Goal: Information Seeking & Learning: Learn about a topic

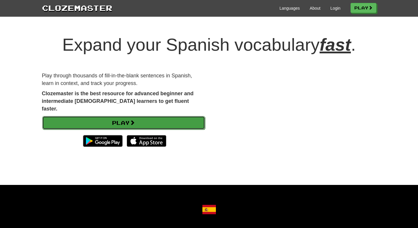
click at [112, 116] on link "Play" at bounding box center [123, 122] width 163 height 13
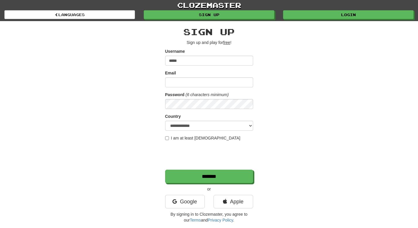
type input "*****"
type input "*"
click at [188, 63] on input "*****" at bounding box center [209, 61] width 88 height 10
click at [187, 63] on input "*****" at bounding box center [209, 61] width 88 height 10
type input "******"
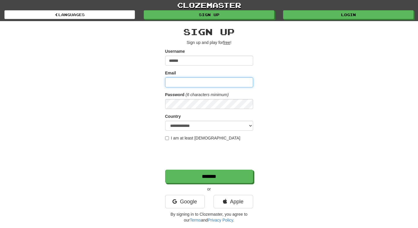
type input "**********"
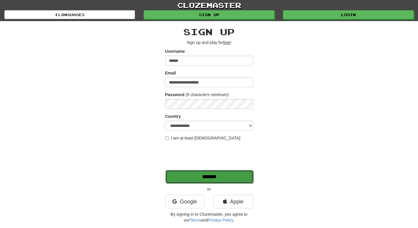
click at [193, 176] on input "*******" at bounding box center [209, 176] width 88 height 13
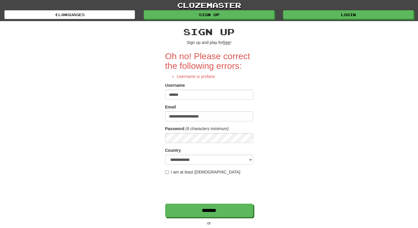
click at [194, 94] on input "******" at bounding box center [209, 95] width 88 height 10
type input "*****"
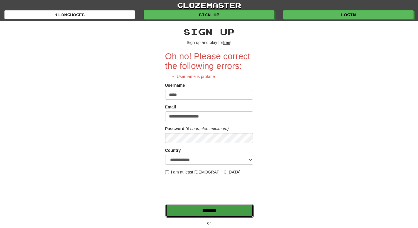
click at [210, 213] on input "*******" at bounding box center [209, 210] width 88 height 13
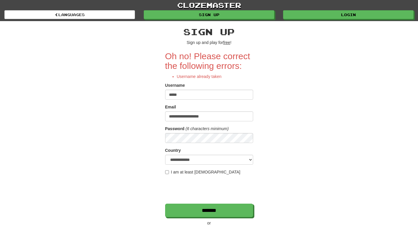
click at [188, 95] on input "*****" at bounding box center [209, 95] width 88 height 10
type input "*********"
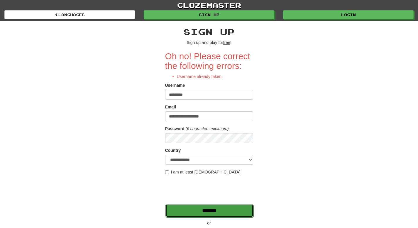
click at [200, 210] on input "*******" at bounding box center [209, 210] width 88 height 13
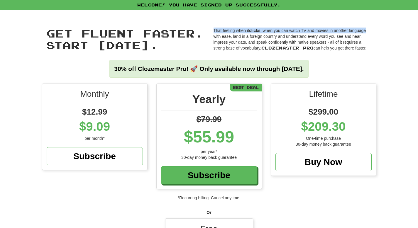
drag, startPoint x: 416, startPoint y: 22, endPoint x: 416, endPoint y: 29, distance: 7.0
click at [416, 29] on div "Get fluent faster. Start [DATE]. Get fluent faster. Start [DATE]. That feeling …" at bounding box center [209, 47] width 418 height 74
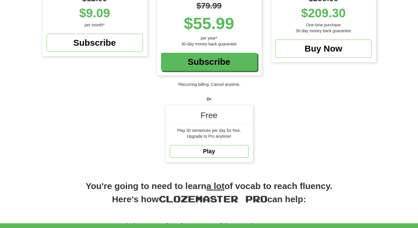
scroll to position [117, 0]
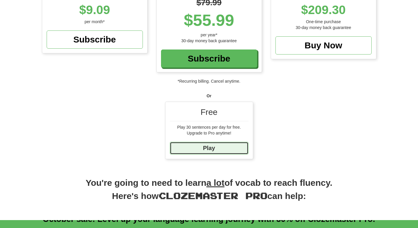
click at [223, 149] on link "Play" at bounding box center [209, 148] width 79 height 13
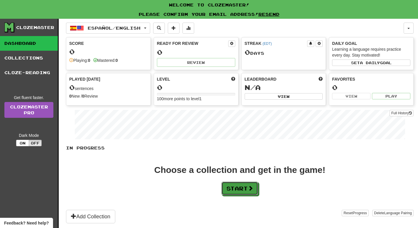
click at [234, 187] on button "Start" at bounding box center [240, 188] width 37 height 13
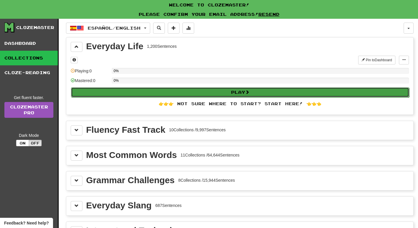
click at [208, 93] on button "Play" at bounding box center [240, 92] width 338 height 10
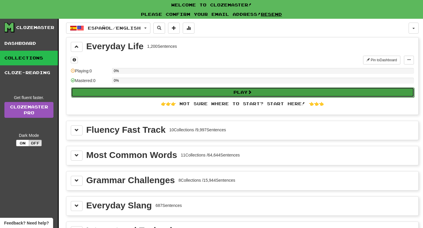
select select "**"
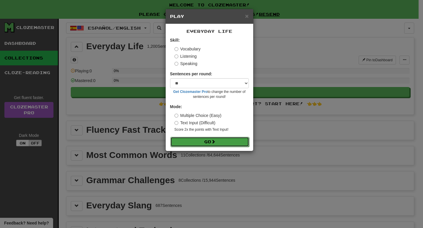
click at [203, 141] on button "Go" at bounding box center [209, 142] width 79 height 10
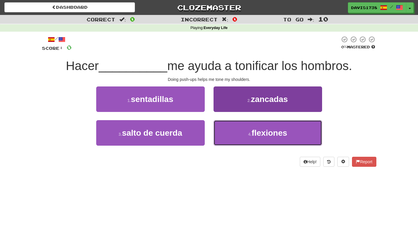
click at [273, 136] on span "flexiones" at bounding box center [270, 133] width 36 height 9
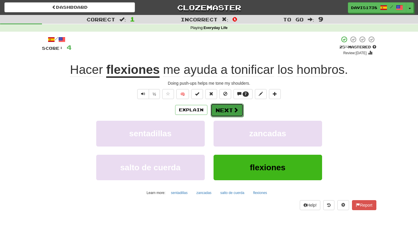
click at [229, 108] on button "Next" at bounding box center [227, 110] width 33 height 13
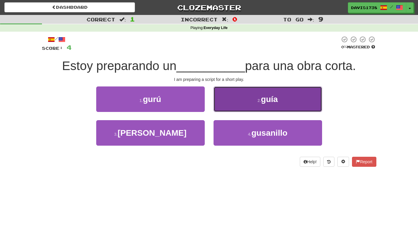
click at [253, 91] on button "2 . guía" at bounding box center [268, 100] width 109 height 26
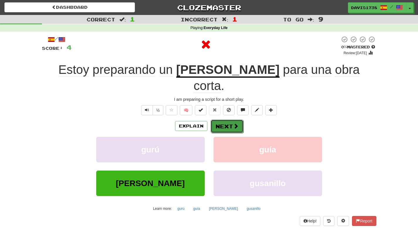
click at [227, 120] on button "Next" at bounding box center [227, 126] width 33 height 13
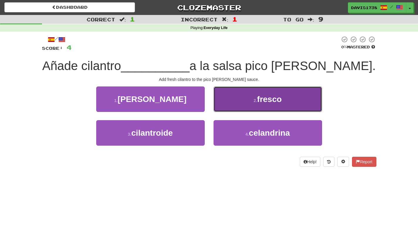
click at [273, 107] on button "2 . fresco" at bounding box center [268, 100] width 109 height 26
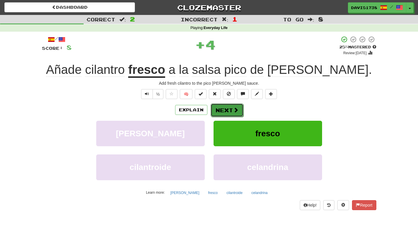
click at [224, 109] on button "Next" at bounding box center [227, 110] width 33 height 13
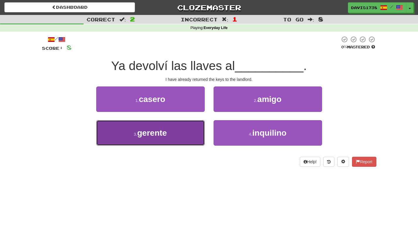
click at [172, 134] on button "3 . gerente" at bounding box center [150, 133] width 109 height 26
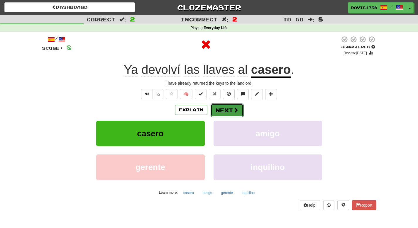
click at [230, 111] on button "Next" at bounding box center [227, 110] width 33 height 13
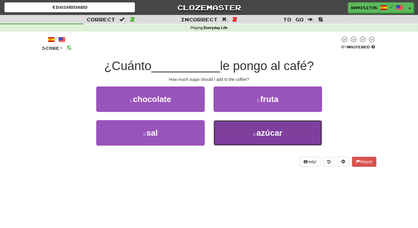
click at [248, 125] on button "4 . azúcar" at bounding box center [268, 133] width 109 height 26
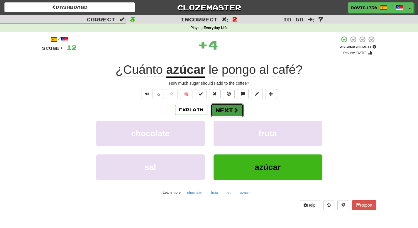
click at [232, 109] on button "Next" at bounding box center [227, 110] width 33 height 13
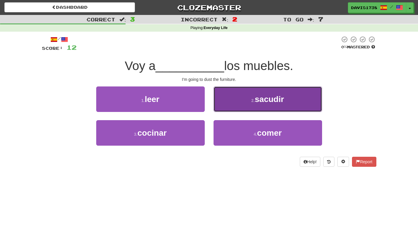
click at [238, 92] on button "2 . sacudir" at bounding box center [268, 100] width 109 height 26
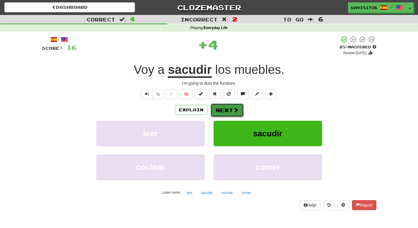
click at [227, 111] on button "Next" at bounding box center [227, 110] width 33 height 13
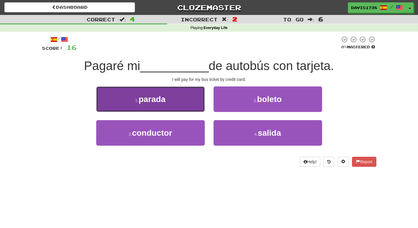
click at [194, 111] on button "1 . [PERSON_NAME]" at bounding box center [150, 100] width 109 height 26
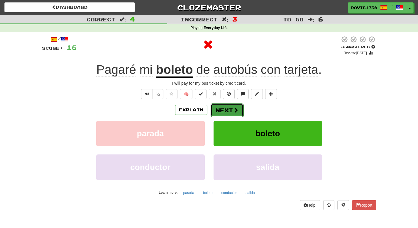
click at [235, 109] on span at bounding box center [235, 109] width 5 height 5
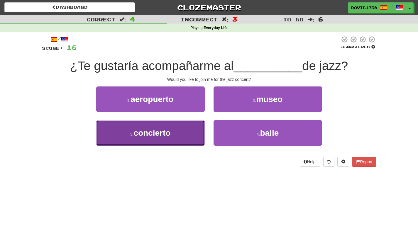
click at [163, 126] on button "3 . concierto" at bounding box center [150, 133] width 109 height 26
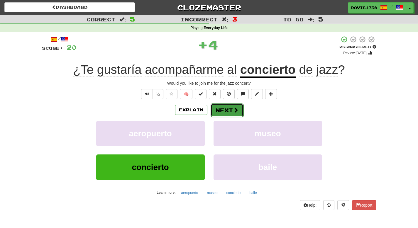
click at [233, 112] on span at bounding box center [235, 109] width 5 height 5
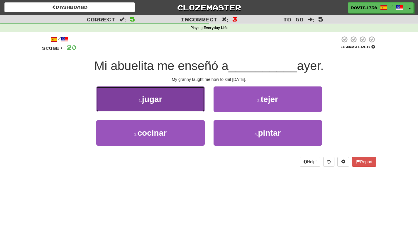
click at [193, 97] on button "1 . jugar" at bounding box center [150, 100] width 109 height 26
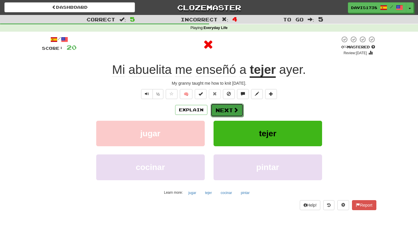
click at [232, 112] on button "Next" at bounding box center [227, 110] width 33 height 13
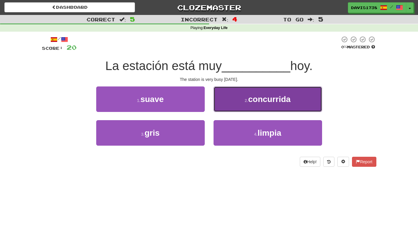
click at [227, 107] on button "2 . concurrida" at bounding box center [268, 100] width 109 height 26
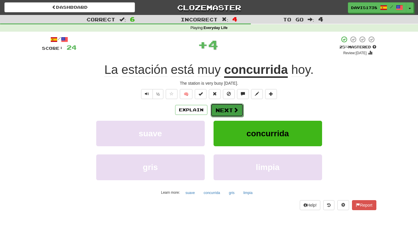
click at [227, 108] on button "Next" at bounding box center [227, 110] width 33 height 13
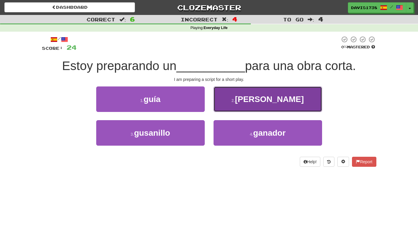
click at [229, 104] on button "2 . [PERSON_NAME]" at bounding box center [268, 100] width 109 height 26
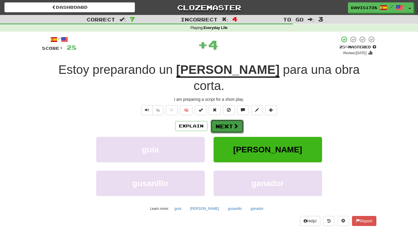
click at [227, 120] on button "Next" at bounding box center [227, 126] width 33 height 13
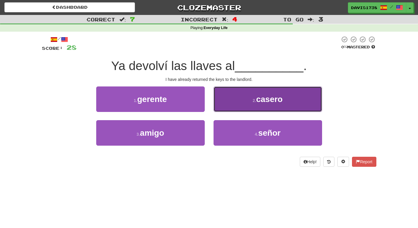
click at [225, 107] on button "2 . [GEOGRAPHIC_DATA]" at bounding box center [268, 100] width 109 height 26
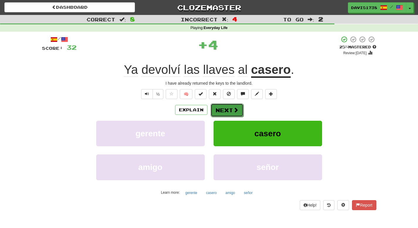
click at [225, 108] on button "Next" at bounding box center [227, 110] width 33 height 13
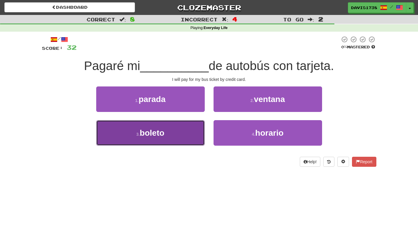
click at [182, 129] on button "3 . [GEOGRAPHIC_DATA]" at bounding box center [150, 133] width 109 height 26
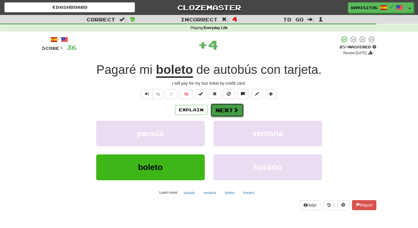
click at [230, 110] on button "Next" at bounding box center [227, 110] width 33 height 13
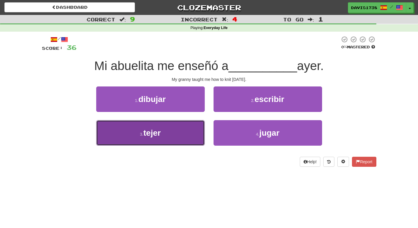
click at [175, 136] on button "3 . tejer" at bounding box center [150, 133] width 109 height 26
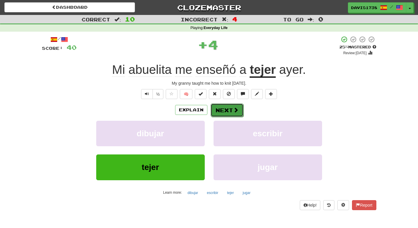
click at [225, 110] on button "Next" at bounding box center [227, 110] width 33 height 13
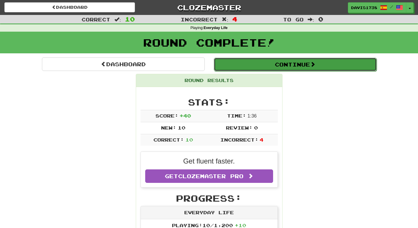
click at [281, 65] on button "Continue" at bounding box center [295, 64] width 163 height 13
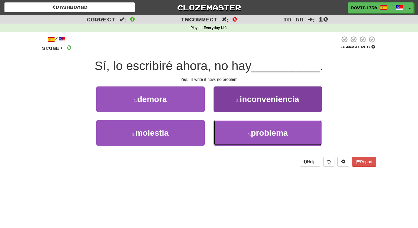
click at [263, 132] on span "problema" at bounding box center [269, 133] width 37 height 9
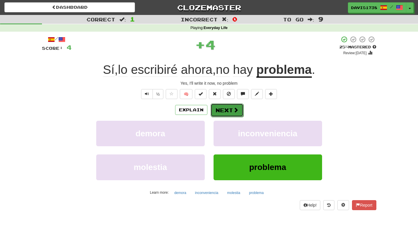
click at [224, 106] on button "Next" at bounding box center [227, 110] width 33 height 13
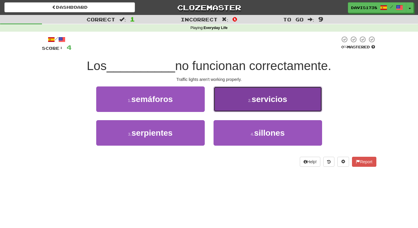
click at [243, 96] on button "2 . servicios" at bounding box center [268, 100] width 109 height 26
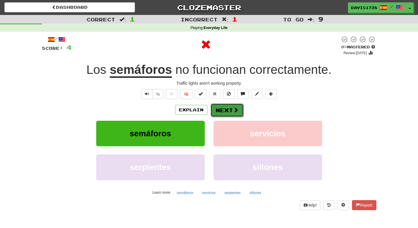
click at [222, 112] on button "Next" at bounding box center [227, 110] width 33 height 13
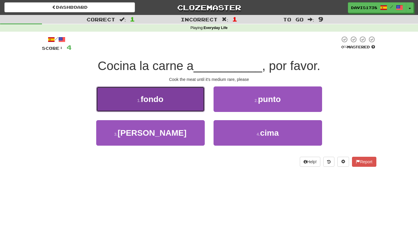
click at [174, 92] on button "1 . fondo" at bounding box center [150, 100] width 109 height 26
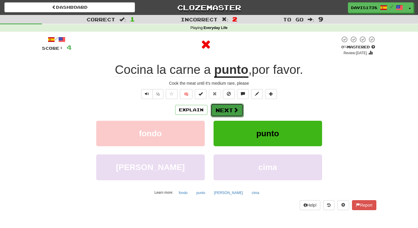
click at [226, 112] on button "Next" at bounding box center [227, 110] width 33 height 13
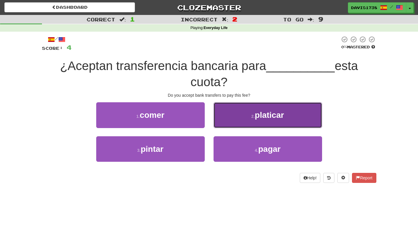
click at [257, 105] on button "2 . platicar" at bounding box center [268, 115] width 109 height 26
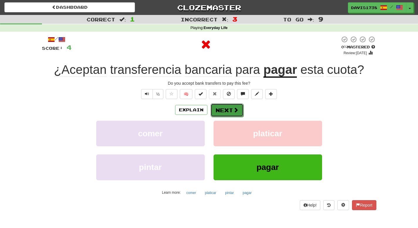
click at [233, 113] on span at bounding box center [235, 109] width 5 height 5
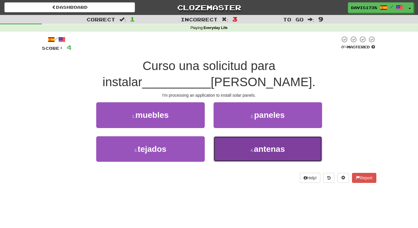
click at [252, 136] on button "4 . antenas" at bounding box center [268, 149] width 109 height 26
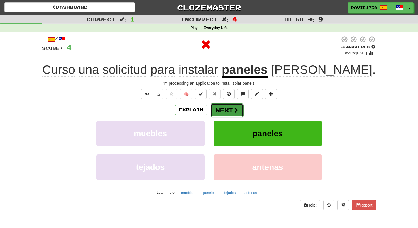
click at [232, 110] on button "Next" at bounding box center [227, 110] width 33 height 13
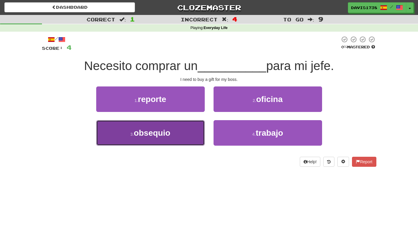
click at [172, 135] on button "3 . [GEOGRAPHIC_DATA]" at bounding box center [150, 133] width 109 height 26
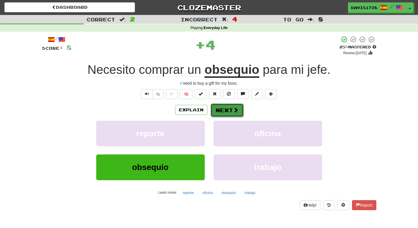
click at [222, 113] on button "Next" at bounding box center [227, 110] width 33 height 13
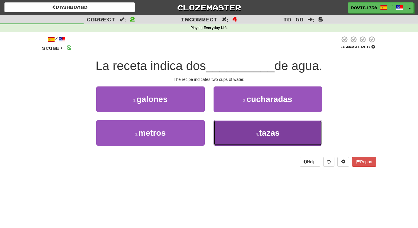
click at [261, 138] on button "4 . [GEOGRAPHIC_DATA]" at bounding box center [268, 133] width 109 height 26
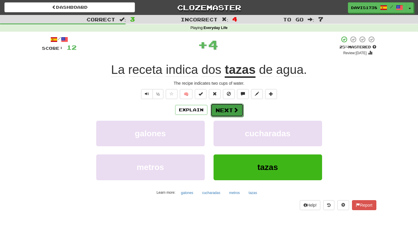
click at [232, 113] on button "Next" at bounding box center [227, 110] width 33 height 13
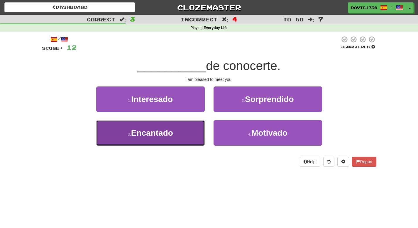
click at [172, 141] on button "3 . Encantado" at bounding box center [150, 133] width 109 height 26
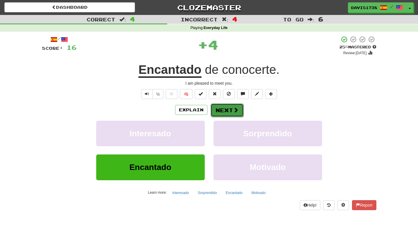
click at [232, 113] on button "Next" at bounding box center [227, 110] width 33 height 13
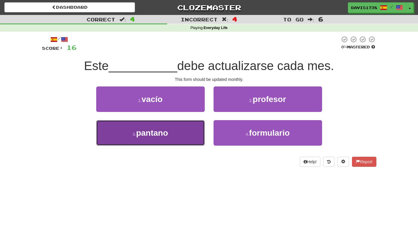
click at [172, 128] on button "3 . [PERSON_NAME]" at bounding box center [150, 133] width 109 height 26
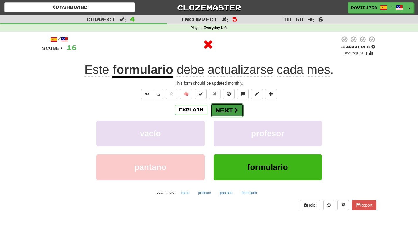
click at [227, 113] on button "Next" at bounding box center [227, 110] width 33 height 13
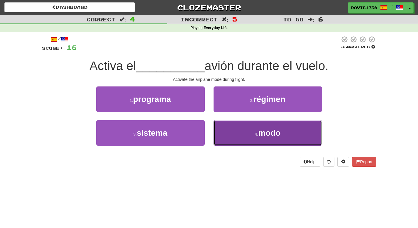
click at [231, 126] on button "4 . modo" at bounding box center [268, 133] width 109 height 26
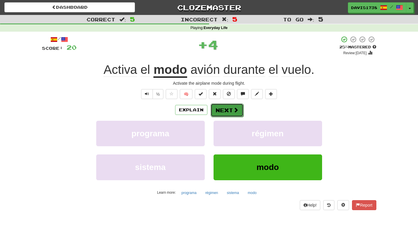
click at [228, 109] on button "Next" at bounding box center [227, 110] width 33 height 13
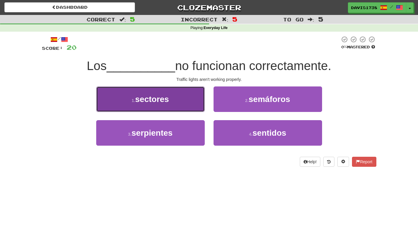
click at [168, 92] on button "1 . sectores" at bounding box center [150, 100] width 109 height 26
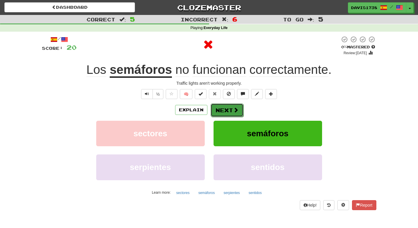
click at [228, 113] on button "Next" at bounding box center [227, 110] width 33 height 13
